Goal: Task Accomplishment & Management: Use online tool/utility

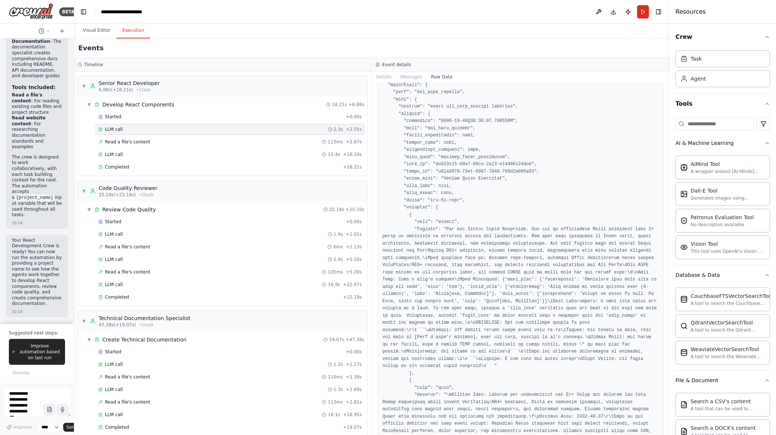
scroll to position [1038, 0]
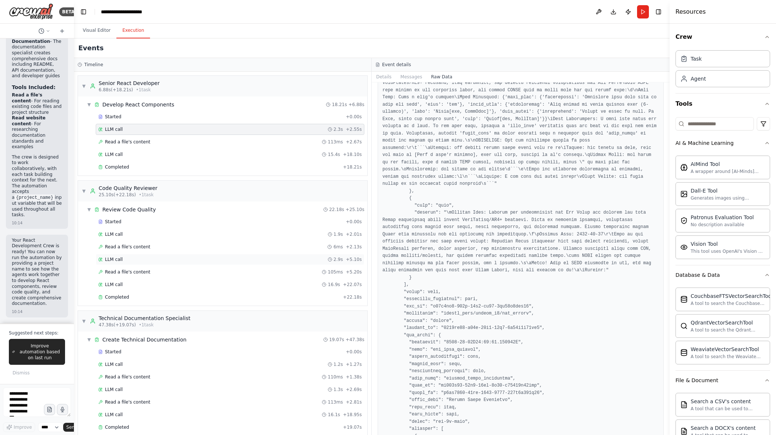
click at [151, 260] on div "LLM call 2.9s + 5.10s" at bounding box center [230, 260] width 264 height 6
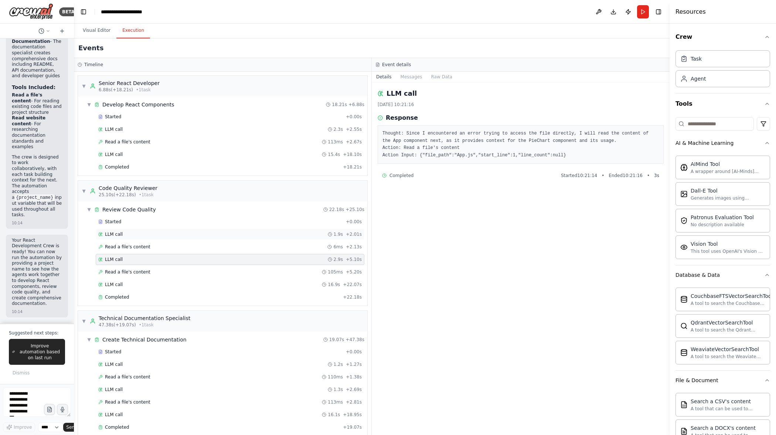
click at [152, 239] on div "LLM call 1.9s + 2.01s" at bounding box center [230, 234] width 269 height 11
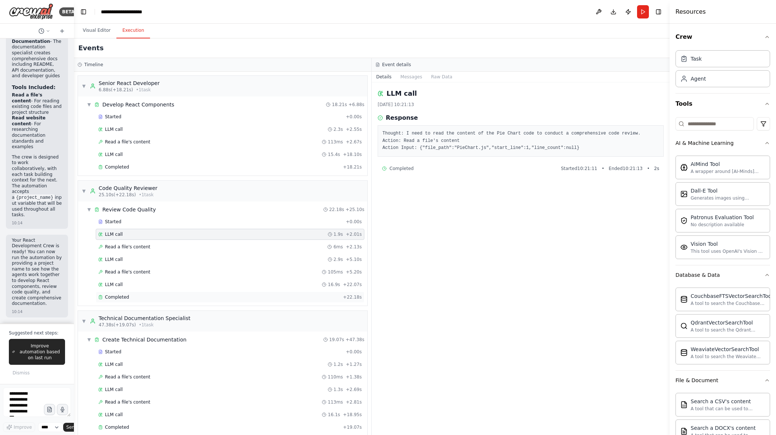
click at [158, 296] on div "Completed" at bounding box center [219, 297] width 242 height 6
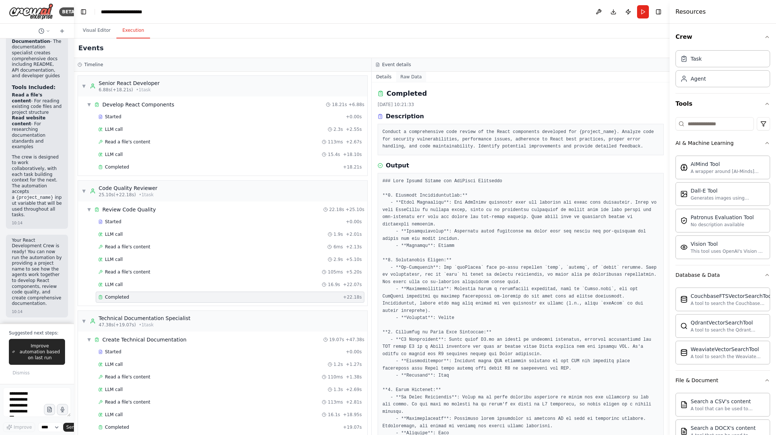
click at [416, 75] on button "Raw Data" at bounding box center [411, 77] width 30 height 10
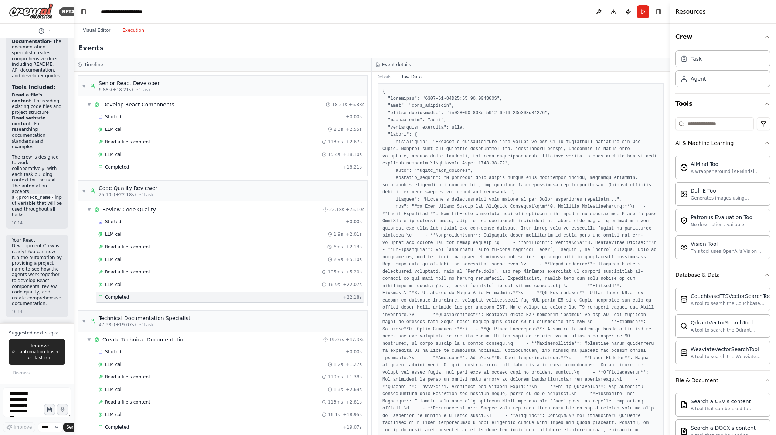
scroll to position [0, 0]
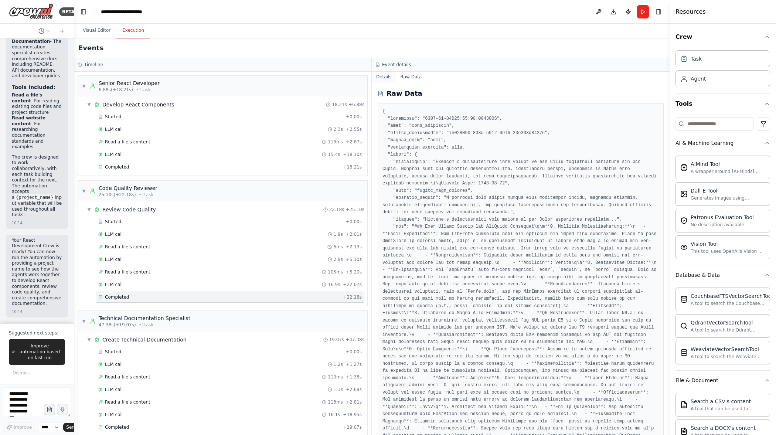
click at [390, 78] on button "Details" at bounding box center [384, 77] width 24 height 10
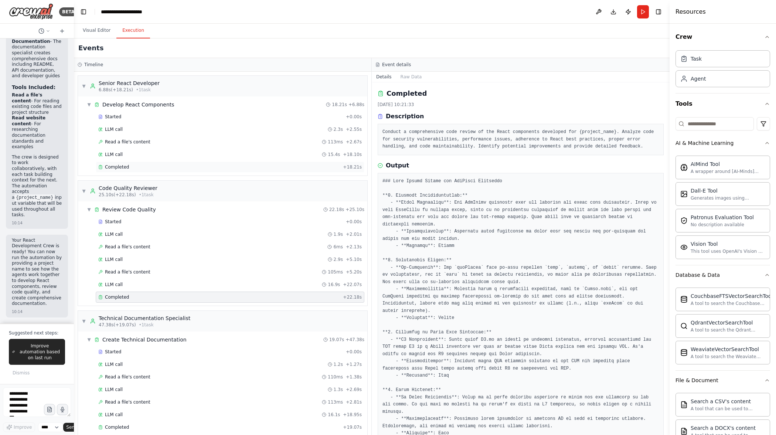
click at [187, 166] on div "Completed" at bounding box center [219, 167] width 242 height 6
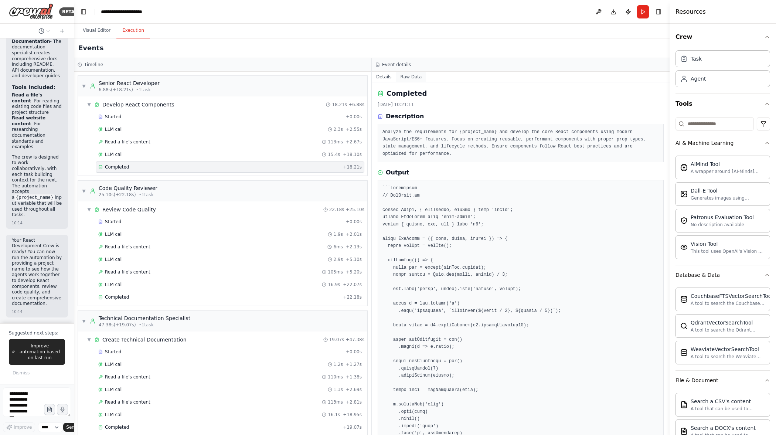
click at [407, 75] on button "Raw Data" at bounding box center [411, 77] width 30 height 10
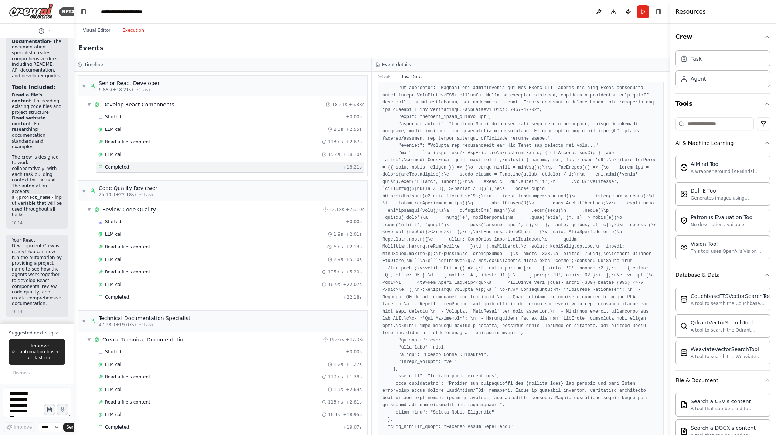
scroll to position [513, 0]
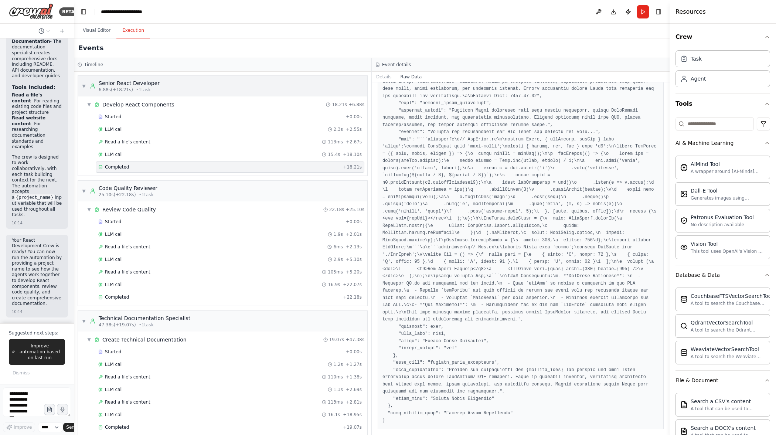
click at [214, 80] on div "▼ Senior React Developer 6.88s (+18.21s) • 1 task" at bounding box center [222, 86] width 289 height 21
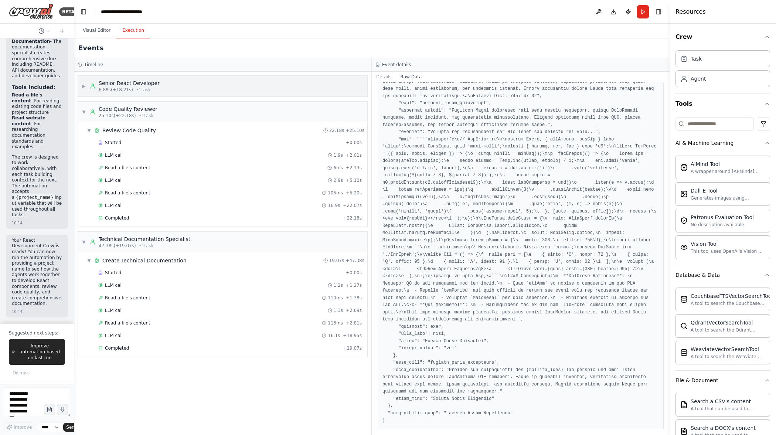
click at [214, 80] on div "▶ Senior React Developer 6.88s (+18.21s) • 1 task" at bounding box center [222, 86] width 289 height 21
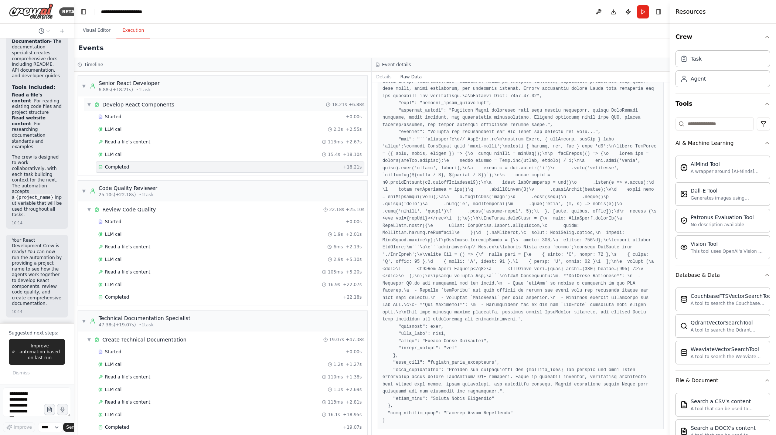
click at [107, 105] on div "Develop React Components" at bounding box center [138, 104] width 72 height 7
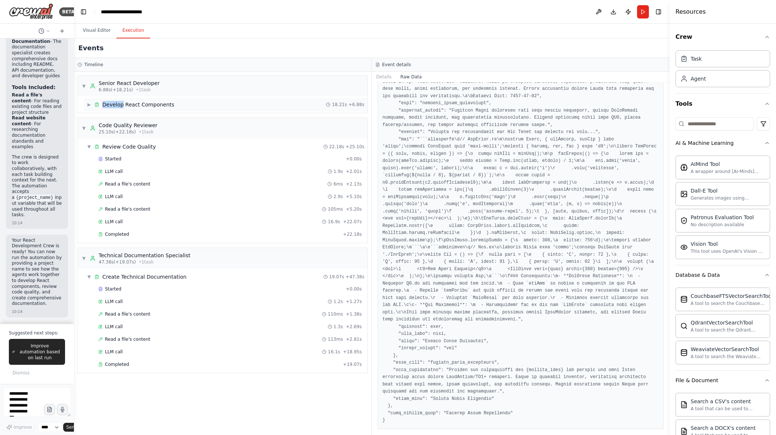
click at [108, 105] on div "Develop React Components" at bounding box center [138, 104] width 72 height 7
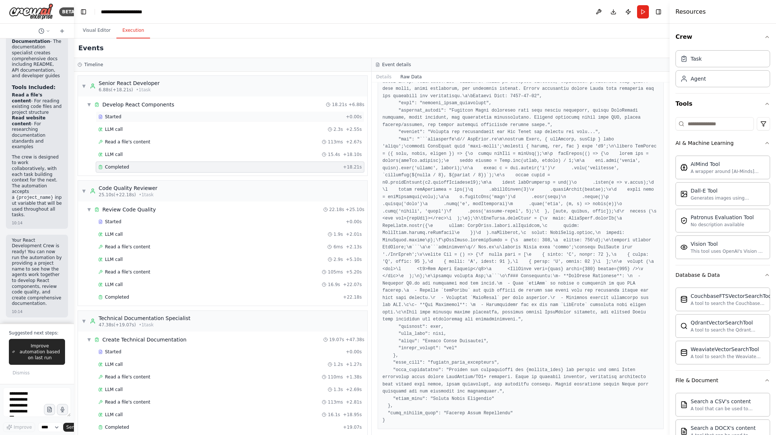
click at [159, 116] on div "Started" at bounding box center [220, 117] width 245 height 6
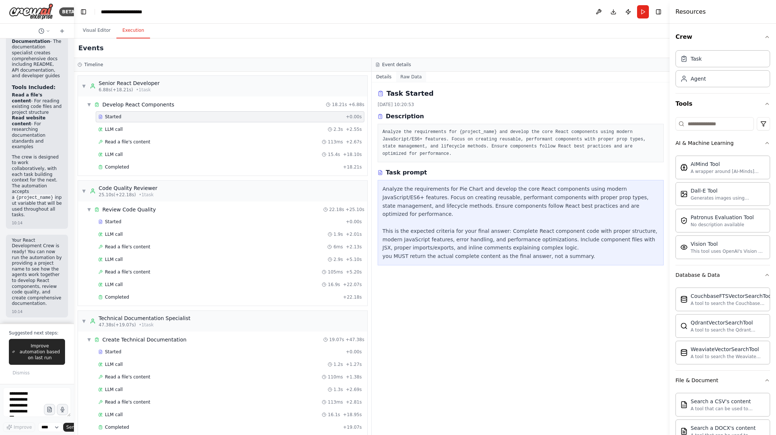
click at [419, 75] on button "Raw Data" at bounding box center [411, 77] width 30 height 10
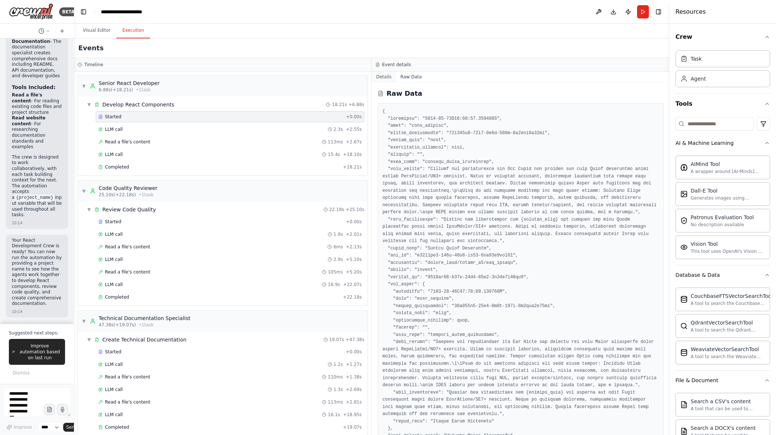
click at [384, 78] on button "Details" at bounding box center [384, 77] width 24 height 10
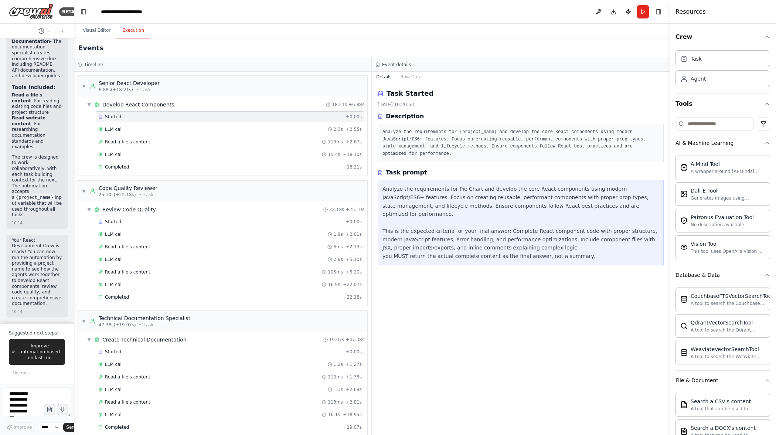
drag, startPoint x: 406, startPoint y: 168, endPoint x: 400, endPoint y: 134, distance: 34.1
click at [406, 165] on div "Task Started [DATE] 10:20:53 Description Analyze the requirements for {project_…" at bounding box center [521, 258] width 298 height 353
drag, startPoint x: 395, startPoint y: 119, endPoint x: 387, endPoint y: 104, distance: 17.0
click at [394, 118] on h3 "Description" at bounding box center [405, 116] width 38 height 9
drag, startPoint x: 379, startPoint y: 95, endPoint x: 434, endPoint y: 108, distance: 57.5
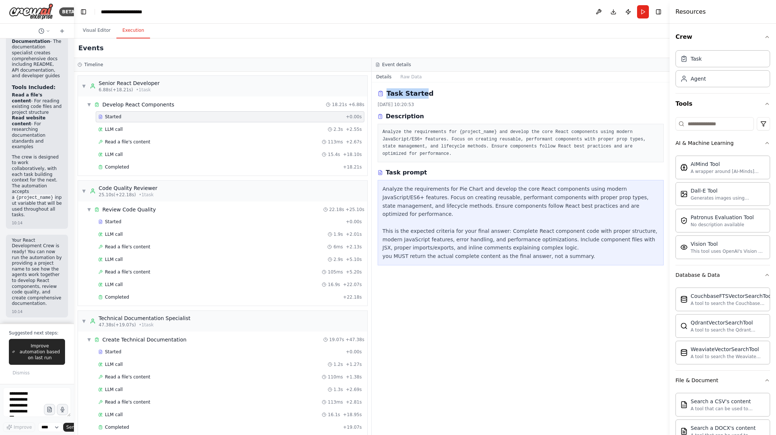
click at [422, 96] on div "Task Started" at bounding box center [521, 93] width 286 height 10
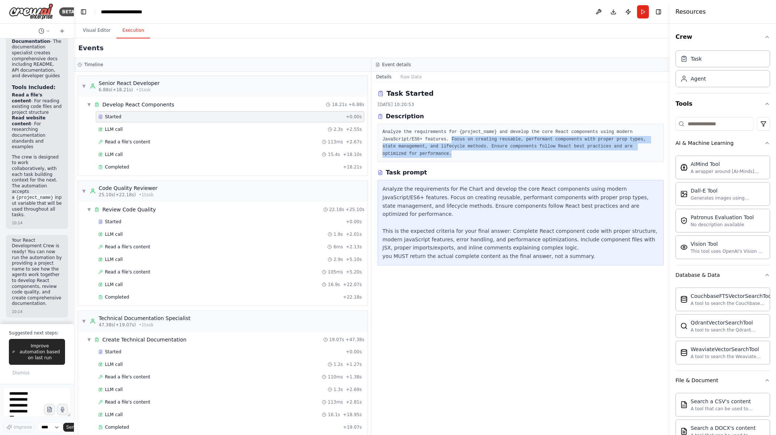
click at [458, 155] on pre "Analyze the requirements for {project_name} and develop the core React componen…" at bounding box center [521, 143] width 277 height 29
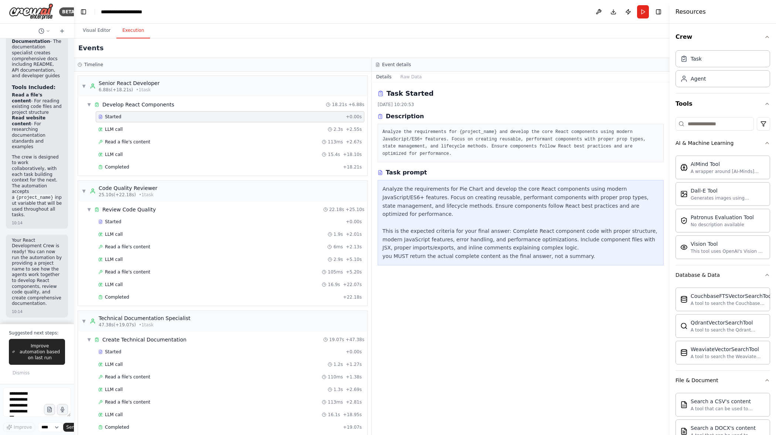
drag, startPoint x: 531, startPoint y: 256, endPoint x: 570, endPoint y: 245, distance: 40.1
click at [534, 254] on div "Analyze the requirements for Pie Chart and develop the core React components us…" at bounding box center [521, 222] width 286 height 85
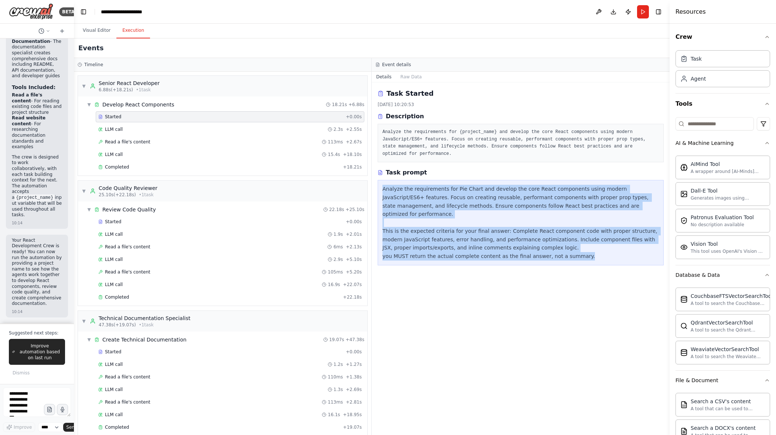
drag, startPoint x: 601, startPoint y: 249, endPoint x: 394, endPoint y: 187, distance: 216.0
click at [382, 186] on div "Analyze the requirements for Pie Chart and develop the core React components us…" at bounding box center [521, 222] width 286 height 85
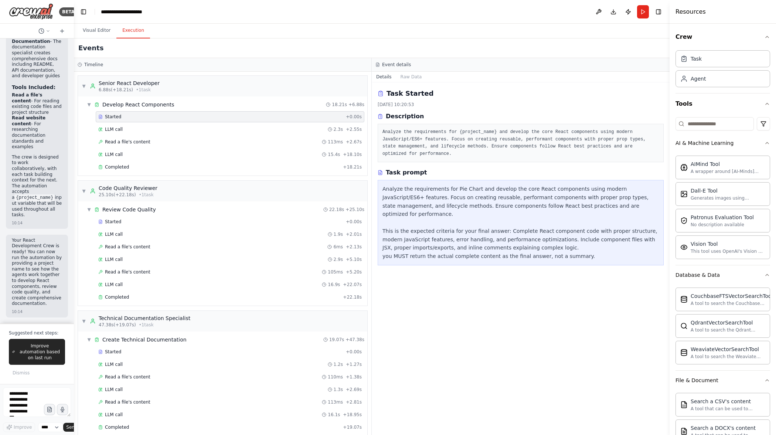
drag, startPoint x: 405, startPoint y: 188, endPoint x: 392, endPoint y: 170, distance: 22.4
click at [404, 187] on div "Analyze the requirements for Pie Chart and develop the core React components us…" at bounding box center [521, 223] width 277 height 76
drag, startPoint x: 393, startPoint y: 159, endPoint x: 388, endPoint y: 135, distance: 25.3
click at [393, 154] on div "Analyze the requirements for {project_name} and develop the core React componen…" at bounding box center [521, 143] width 286 height 38
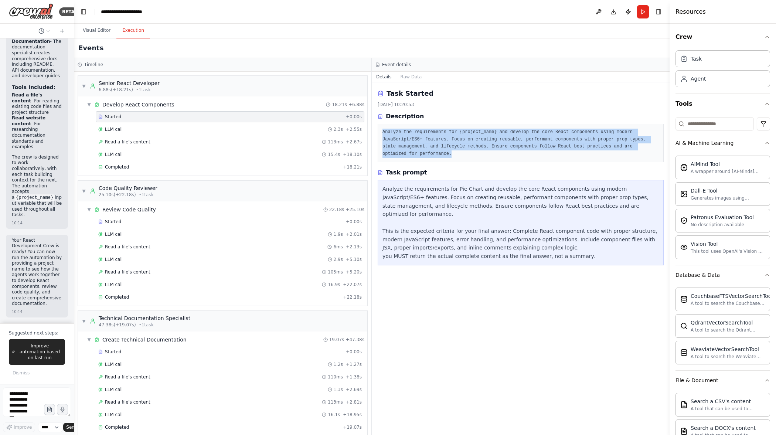
drag, startPoint x: 453, startPoint y: 139, endPoint x: 473, endPoint y: 155, distance: 25.5
click at [460, 153] on div "Analyze the requirements for {project_name} and develop the core React componen…" at bounding box center [521, 143] width 286 height 38
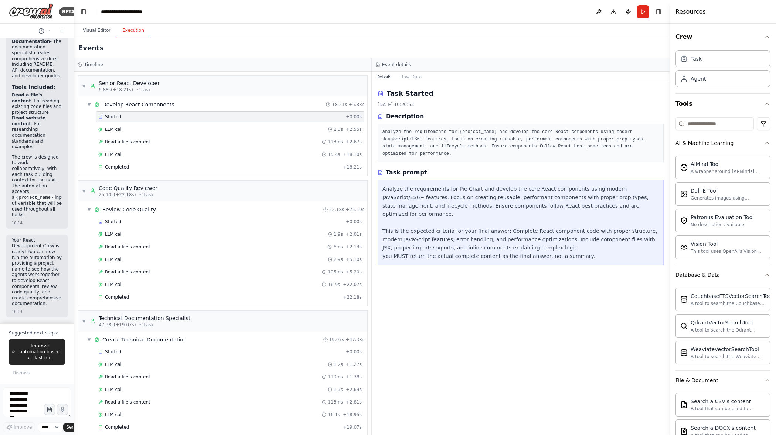
click at [477, 154] on pre "Analyze the requirements for {project_name} and develop the core React componen…" at bounding box center [521, 143] width 277 height 29
drag, startPoint x: 458, startPoint y: 143, endPoint x: 423, endPoint y: 130, distance: 37.2
click at [451, 140] on pre "Analyze the requirements for {project_name} and develop the core React componen…" at bounding box center [521, 143] width 277 height 29
drag, startPoint x: 423, startPoint y: 130, endPoint x: 401, endPoint y: 118, distance: 24.8
click at [410, 124] on div "Analyze the requirements for {project_name} and develop the core React componen…" at bounding box center [521, 143] width 286 height 38
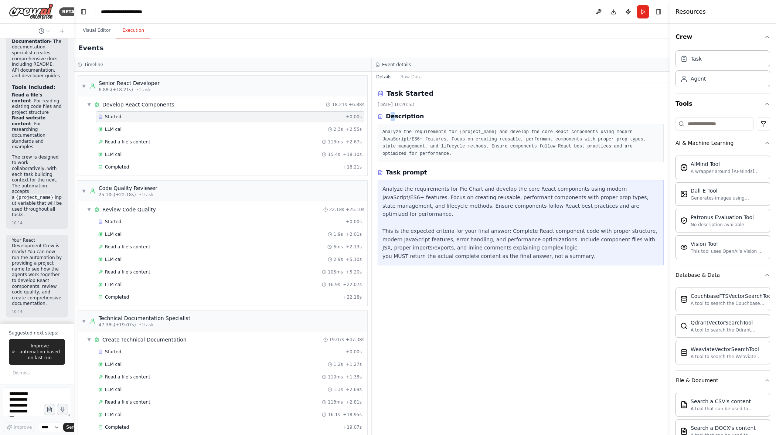
drag, startPoint x: 392, startPoint y: 112, endPoint x: 385, endPoint y: 104, distance: 10.7
click at [390, 111] on div "Task Started [DATE] 10:20:53 Description Analyze the requirements for {project_…" at bounding box center [521, 125] width 286 height 74
drag, startPoint x: 385, startPoint y: 104, endPoint x: 381, endPoint y: 93, distance: 12.0
click at [382, 98] on div "Task Started [DATE] 10:20:53 Description Analyze the requirements for {project_…" at bounding box center [521, 125] width 286 height 74
drag, startPoint x: 384, startPoint y: 89, endPoint x: 428, endPoint y: 90, distance: 43.6
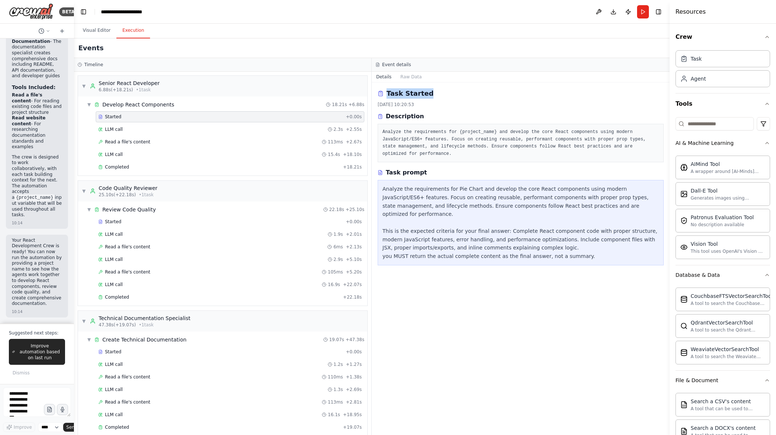
click at [428, 90] on div "Task Started" at bounding box center [521, 93] width 286 height 10
drag, startPoint x: 421, startPoint y: 92, endPoint x: 402, endPoint y: 78, distance: 23.8
click at [410, 87] on div "Task Started [DATE] 10:20:53 Description Analyze the requirements for {project_…" at bounding box center [521, 258] width 298 height 353
click at [402, 78] on button "Raw Data" at bounding box center [411, 77] width 30 height 10
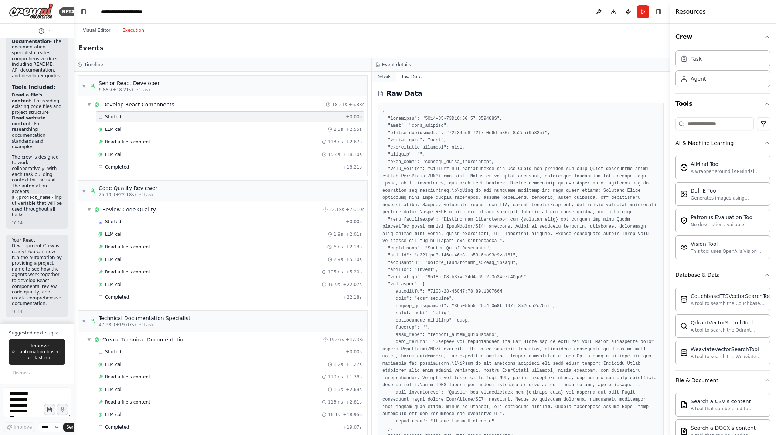
click at [384, 77] on button "Details" at bounding box center [384, 77] width 24 height 10
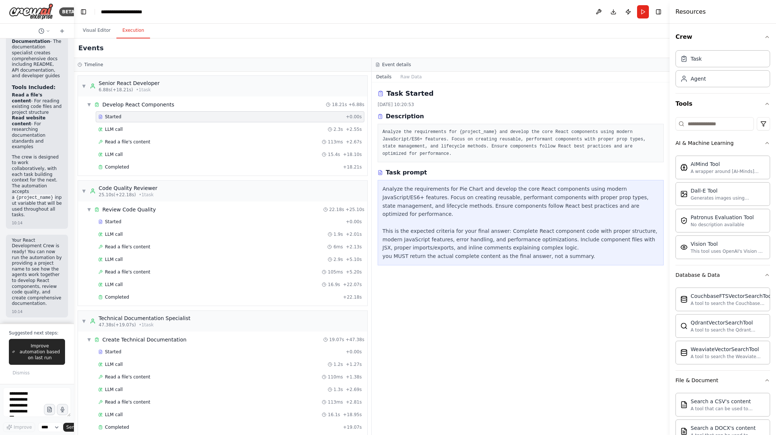
drag, startPoint x: 459, startPoint y: 251, endPoint x: 461, endPoint y: 258, distance: 7.5
click at [458, 252] on div "Analyze the requirements for Pie Chart and develop the core React components us…" at bounding box center [521, 223] width 277 height 76
click at [578, 247] on div "Analyze the requirements for Pie Chart and develop the core React components us…" at bounding box center [521, 223] width 277 height 76
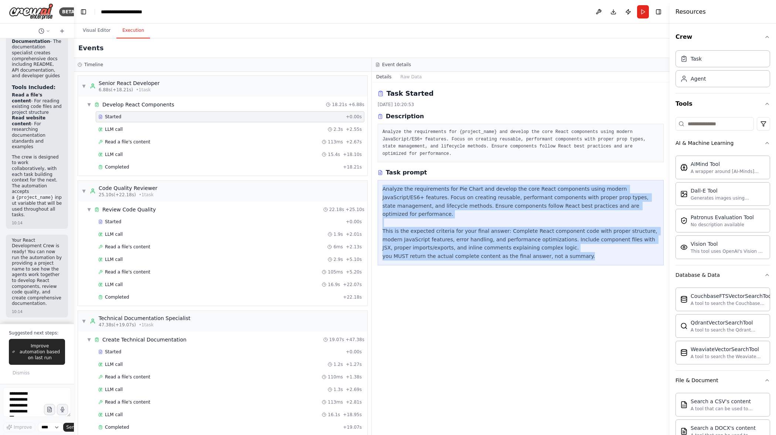
drag, startPoint x: 603, startPoint y: 246, endPoint x: 395, endPoint y: 187, distance: 216.0
click at [379, 178] on div "Task prompt Analyze the requirements for Pie Chart and develop the core React c…" at bounding box center [521, 216] width 286 height 97
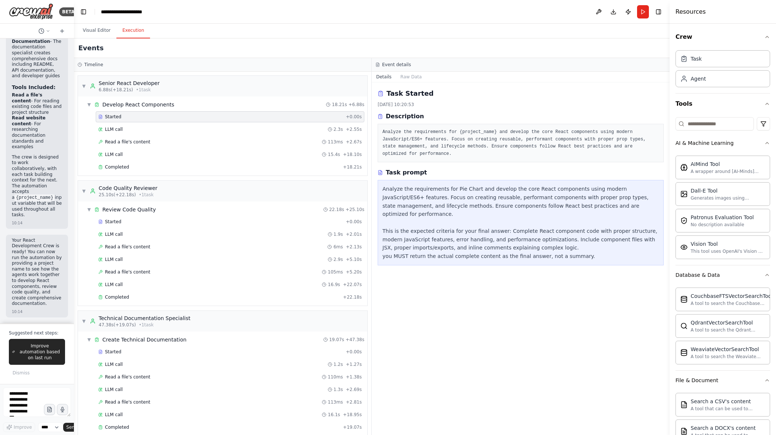
click at [405, 206] on div "Analyze the requirements for Pie Chart and develop the core React components us…" at bounding box center [521, 223] width 277 height 76
click at [408, 239] on div "Analyze the requirements for Pie Chart and develop the core React components us…" at bounding box center [521, 223] width 277 height 76
click at [393, 252] on div "Analyze the requirements for Pie Chart and develop the core React components us…" at bounding box center [521, 222] width 286 height 85
click at [190, 267] on div "Read a file's content 105ms + 5.20s" at bounding box center [230, 272] width 269 height 11
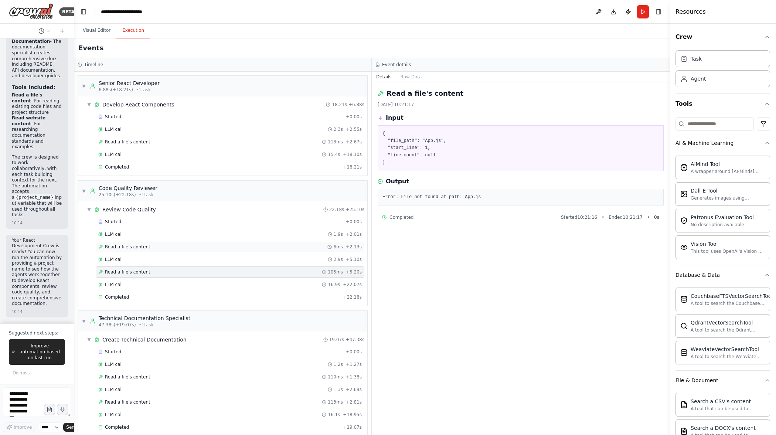
click at [190, 252] on div "Started + 0.00s LLM call 1.9s + 2.01s Read a file's content 6ms + 2.13s LLM cal…" at bounding box center [226, 260] width 284 height 88
drag, startPoint x: 191, startPoint y: 229, endPoint x: 190, endPoint y: 224, distance: 4.9
click at [190, 227] on div "Started + 0.00s LLM call 1.9s + 2.01s Read a file's content 6ms + 2.13s LLM cal…" at bounding box center [226, 260] width 284 height 88
click at [192, 213] on div "▼ Review Code Quality 22.18s + 25.10s" at bounding box center [226, 209] width 284 height 13
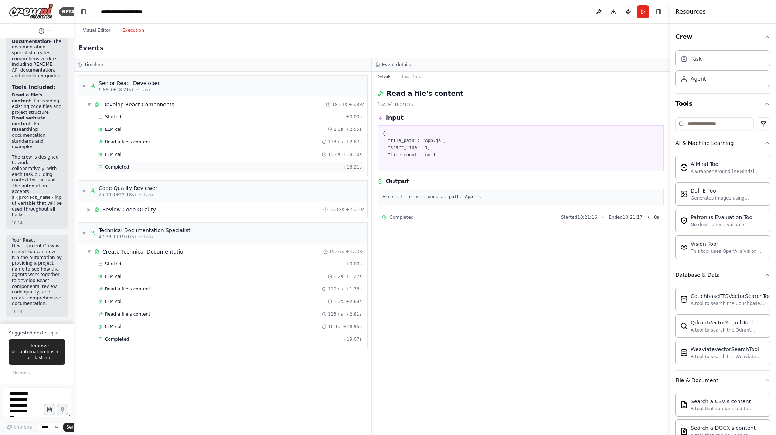
click at [180, 169] on div "Completed" at bounding box center [219, 167] width 242 height 6
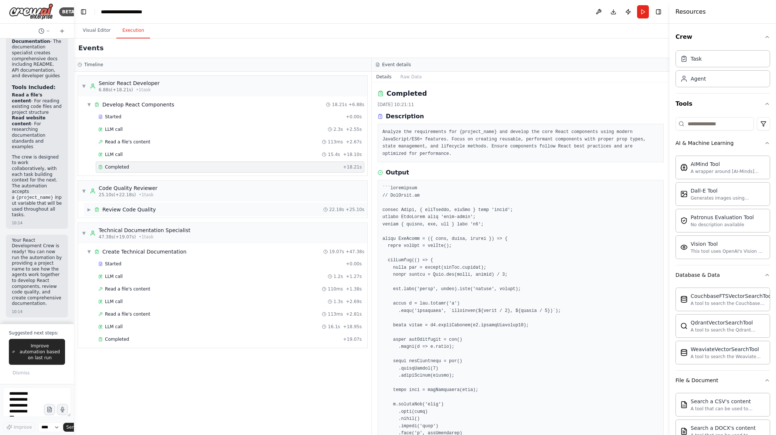
click at [172, 210] on div "▶ Review Code Quality 22.18s + 25.10s" at bounding box center [226, 209] width 284 height 13
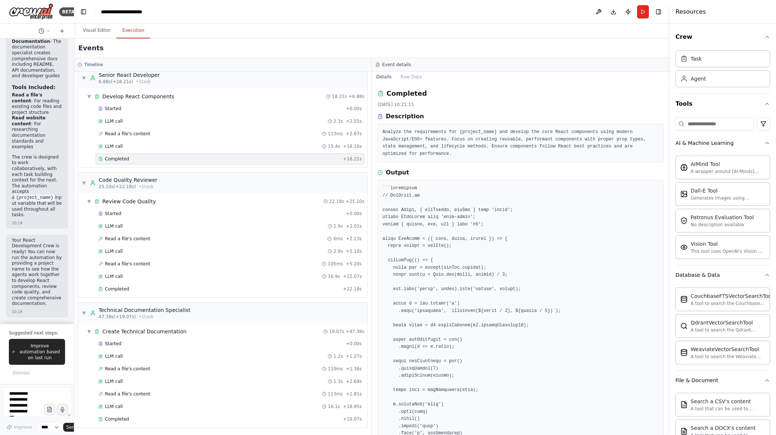
scroll to position [9, 0]
click at [332, 265] on span "105ms" at bounding box center [335, 263] width 15 height 6
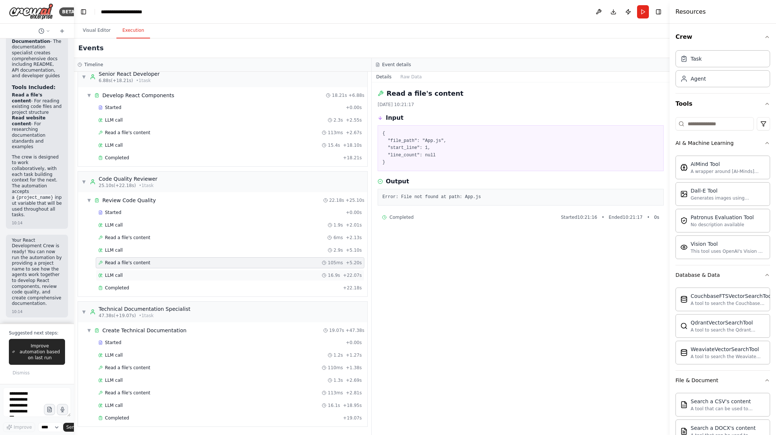
click at [332, 275] on span "16.9s" at bounding box center [334, 275] width 12 height 6
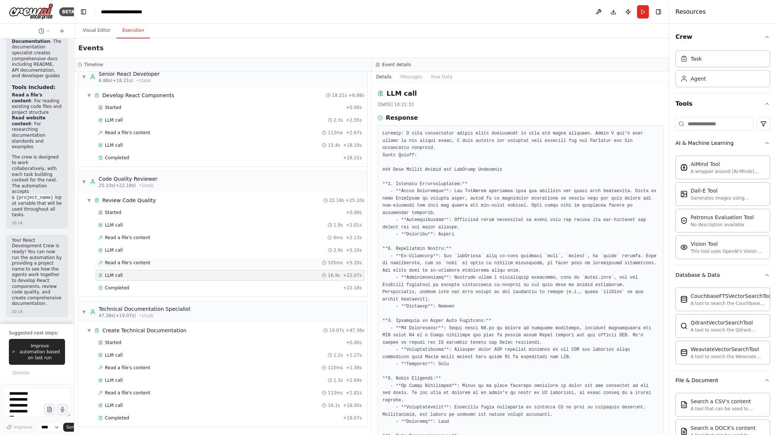
click at [335, 264] on span "105ms" at bounding box center [335, 263] width 15 height 6
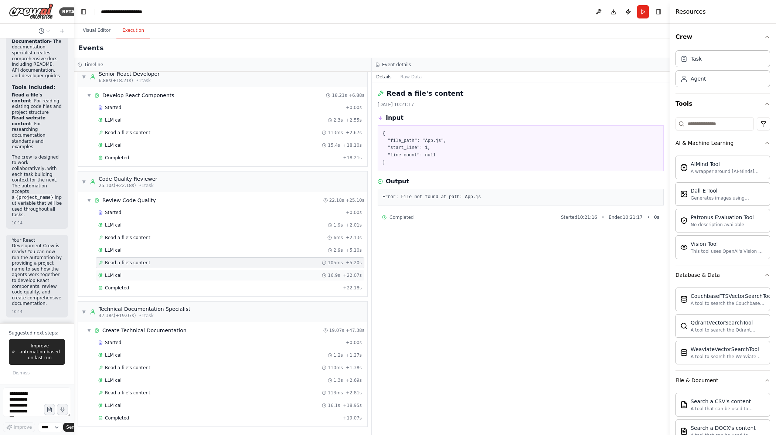
click at [332, 275] on span "16.9s" at bounding box center [334, 275] width 12 height 6
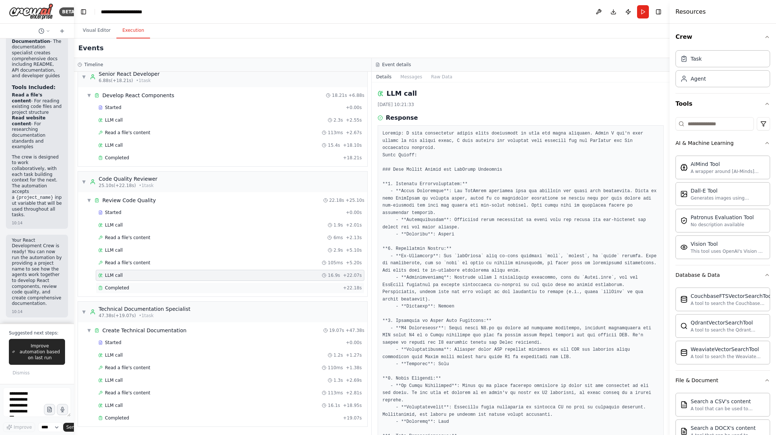
click at [333, 285] on div "Completed" at bounding box center [219, 288] width 242 height 6
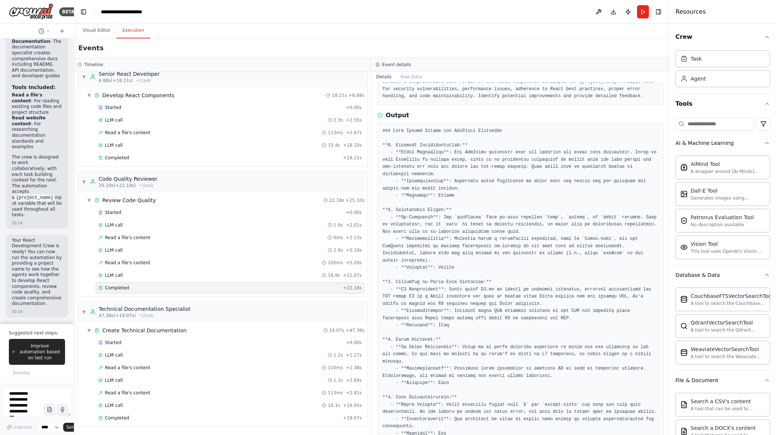
scroll to position [192, 0]
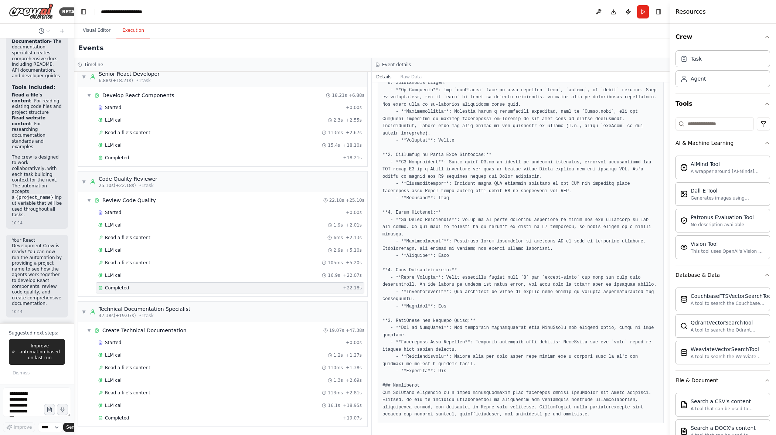
drag, startPoint x: 668, startPoint y: 283, endPoint x: 668, endPoint y: 263, distance: 20.3
click at [668, 263] on button "Toggle Sidebar" at bounding box center [670, 217] width 6 height 435
drag, startPoint x: 668, startPoint y: 263, endPoint x: 591, endPoint y: 275, distance: 77.4
click at [668, 259] on button "Toggle Sidebar" at bounding box center [670, 217] width 6 height 435
drag, startPoint x: 504, startPoint y: 278, endPoint x: 483, endPoint y: 274, distance: 21.6
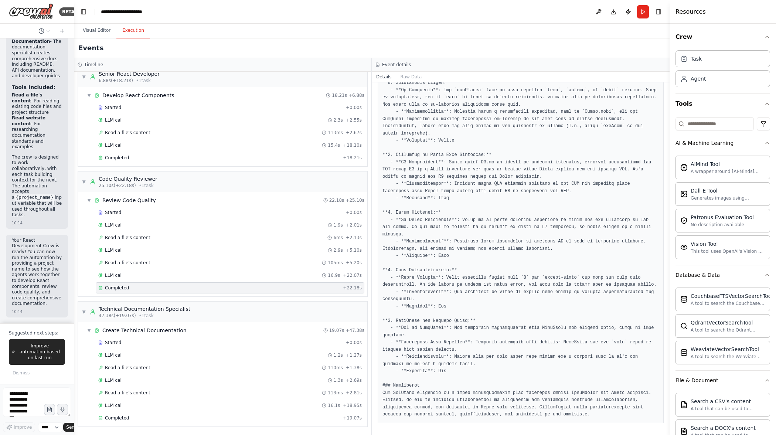
click at [504, 278] on pre at bounding box center [521, 209] width 277 height 418
click at [408, 74] on button "Raw Data" at bounding box center [411, 77] width 30 height 10
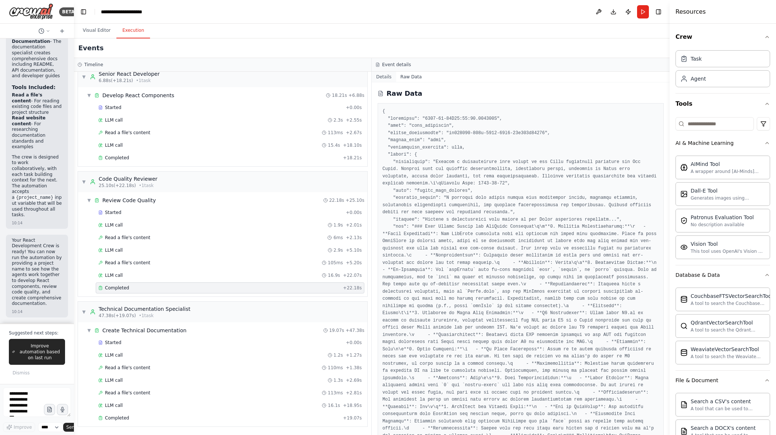
click at [387, 76] on button "Details" at bounding box center [384, 77] width 24 height 10
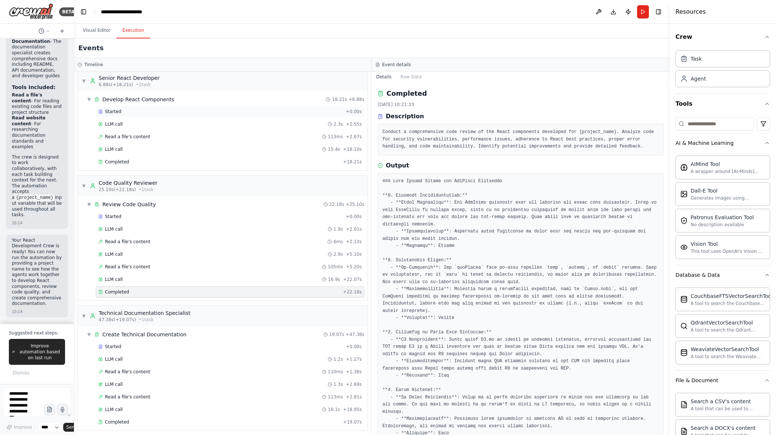
scroll to position [0, 0]
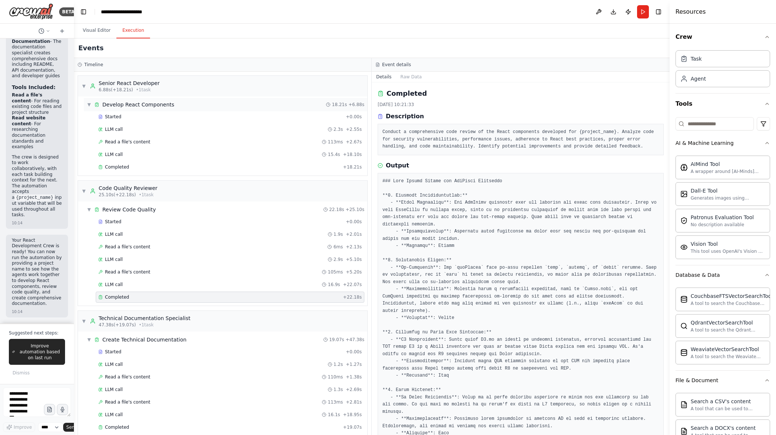
click at [140, 102] on div "Develop React Components" at bounding box center [138, 104] width 72 height 7
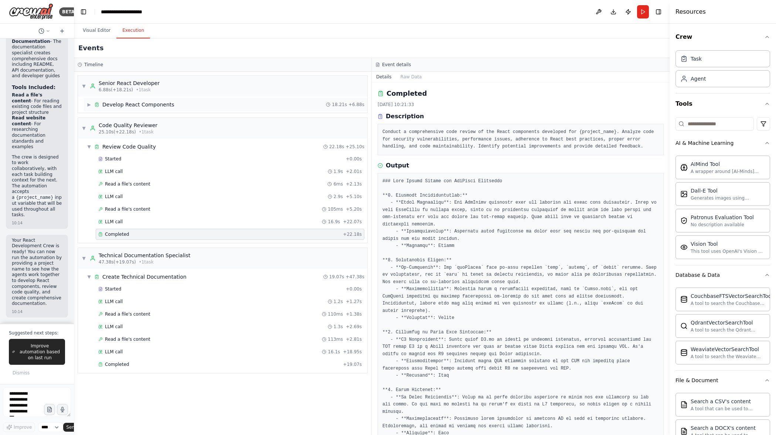
click at [142, 104] on div "Develop React Components" at bounding box center [138, 104] width 72 height 7
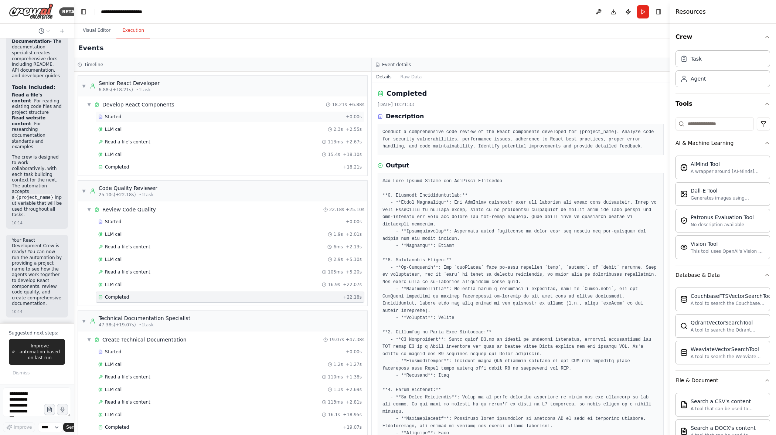
click at [142, 115] on div "Started" at bounding box center [220, 117] width 245 height 6
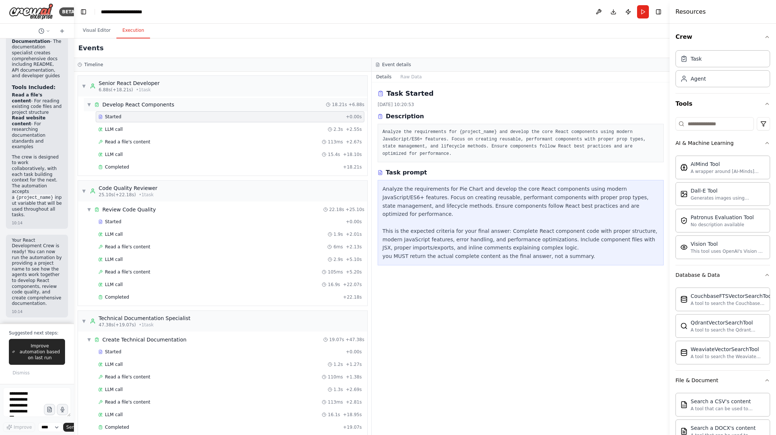
click at [150, 105] on div "Develop React Components" at bounding box center [138, 104] width 72 height 7
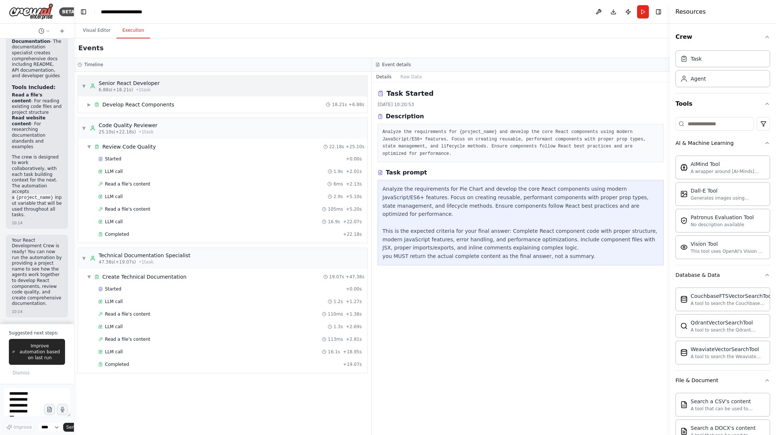
click at [154, 91] on div "6.88s (+18.21s) • 1 task" at bounding box center [129, 90] width 61 height 6
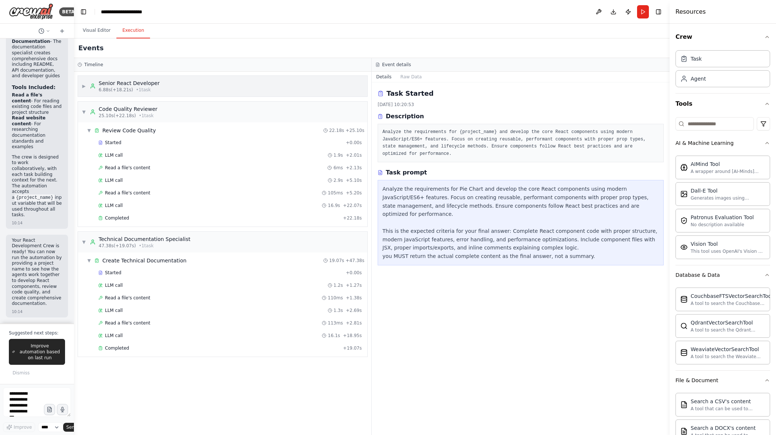
click at [154, 91] on div "6.88s (+18.21s) • 1 task" at bounding box center [129, 90] width 61 height 6
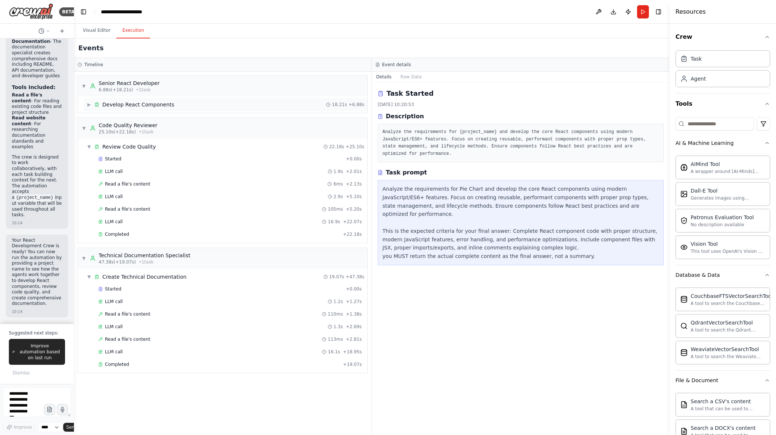
click at [152, 106] on div "Develop React Components" at bounding box center [138, 104] width 72 height 7
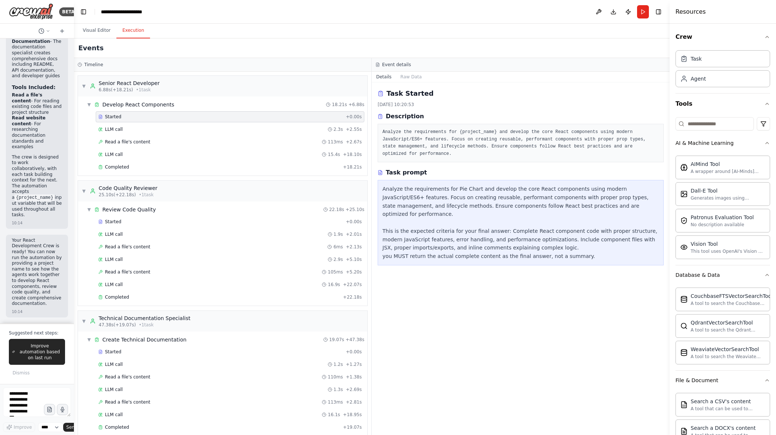
click at [151, 118] on div "Started" at bounding box center [220, 117] width 245 height 6
click at [410, 78] on button "Raw Data" at bounding box center [411, 77] width 30 height 10
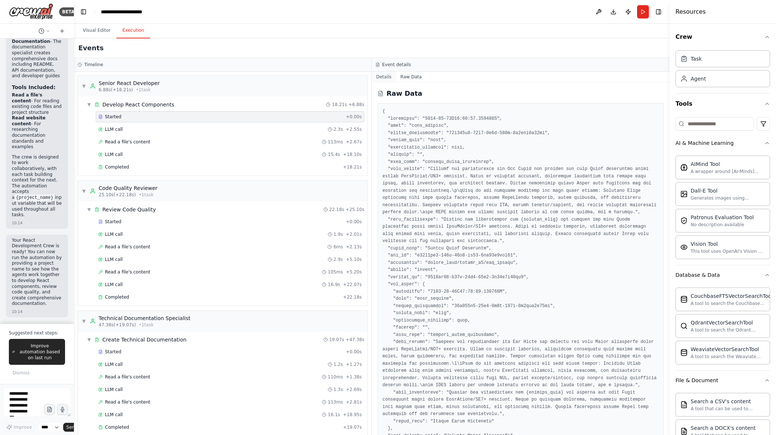
click at [391, 77] on button "Details" at bounding box center [384, 77] width 24 height 10
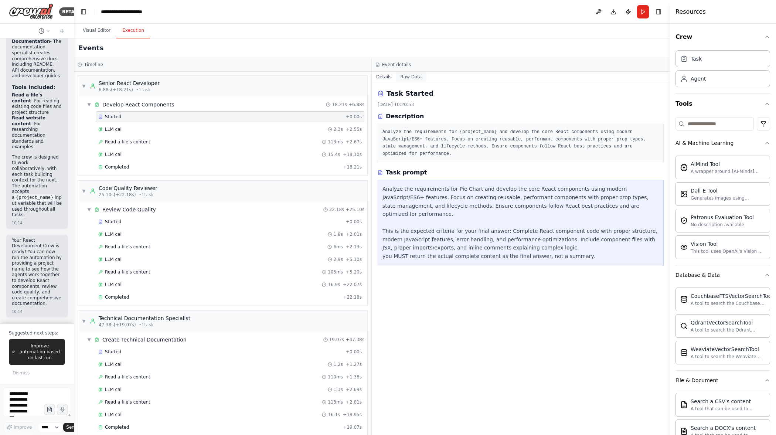
click at [412, 77] on button "Raw Data" at bounding box center [411, 77] width 30 height 10
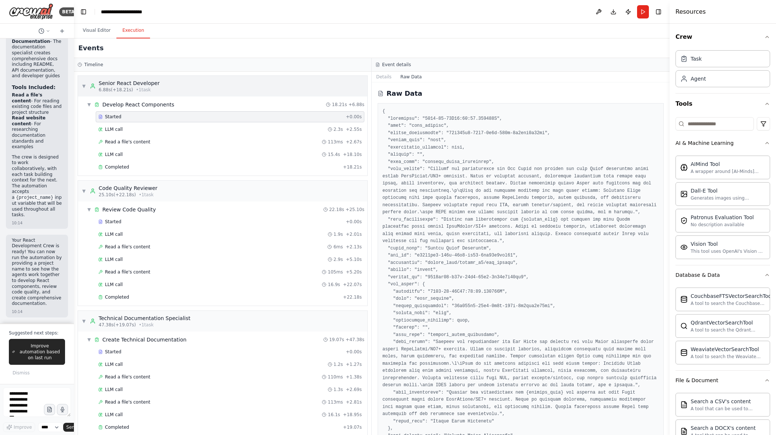
click at [303, 87] on div "▼ Senior React Developer 6.88s (+18.21s) • 1 task" at bounding box center [222, 86] width 289 height 21
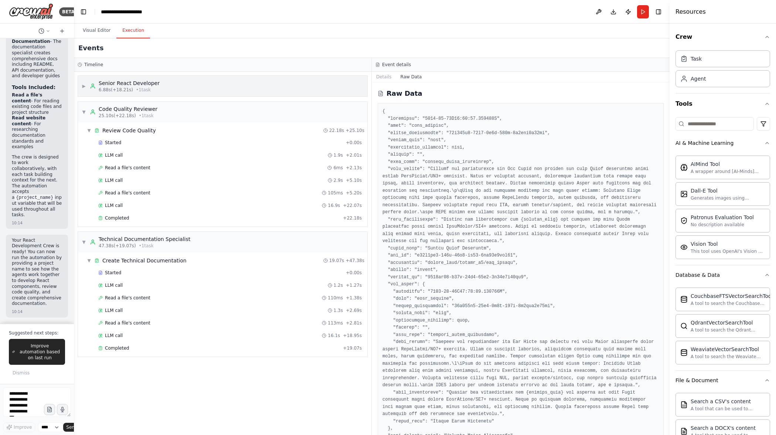
click at [304, 86] on div "▶ Senior React Developer 6.88s (+18.21s) • 1 task" at bounding box center [222, 86] width 289 height 21
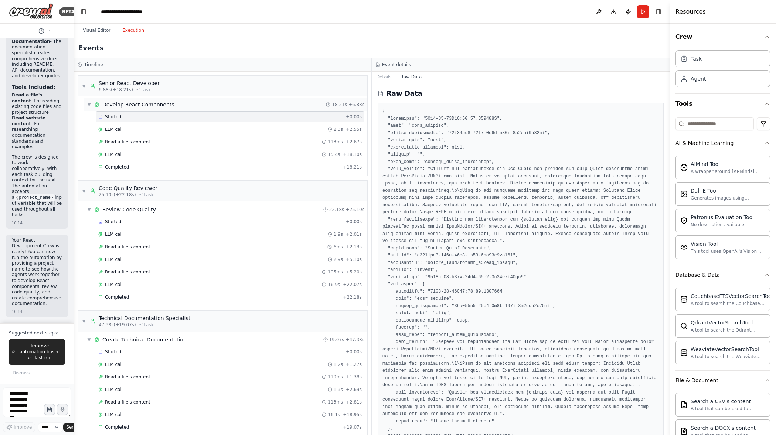
click at [265, 107] on div "▼ Develop React Components 18.21s + 6.88s" at bounding box center [226, 104] width 284 height 13
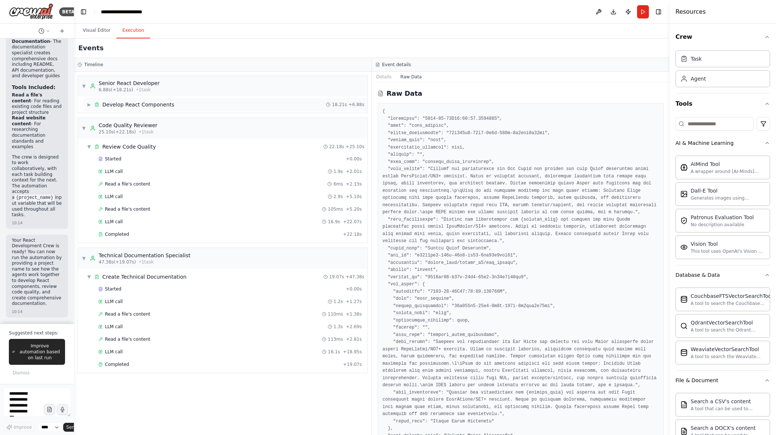
click at [267, 105] on div "▶ Develop React Components 18.21s + 6.88s" at bounding box center [226, 104] width 284 height 13
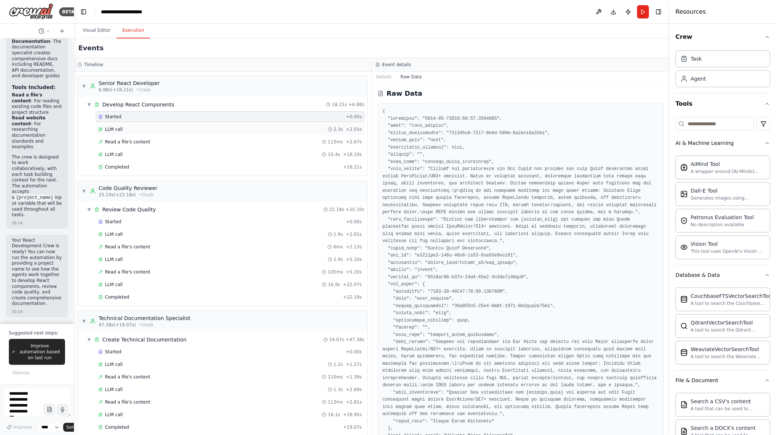
click at [252, 126] on div "LLM call 2.3s + 2.55s" at bounding box center [230, 129] width 264 height 6
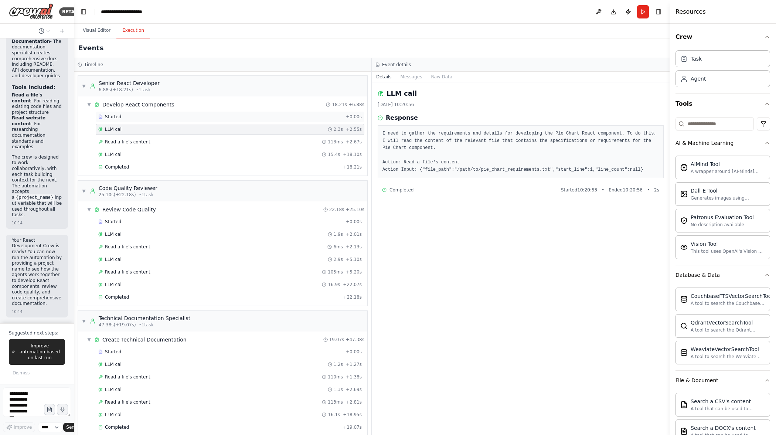
click at [257, 117] on div "Started" at bounding box center [220, 117] width 245 height 6
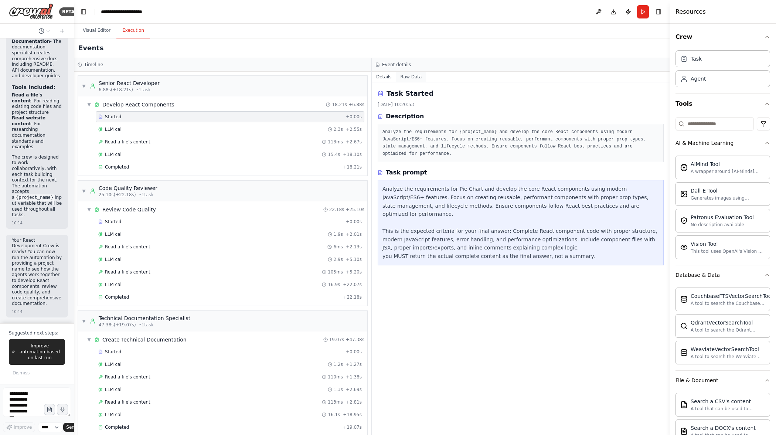
click at [409, 78] on button "Raw Data" at bounding box center [411, 77] width 30 height 10
